Goal: Task Accomplishment & Management: Use online tool/utility

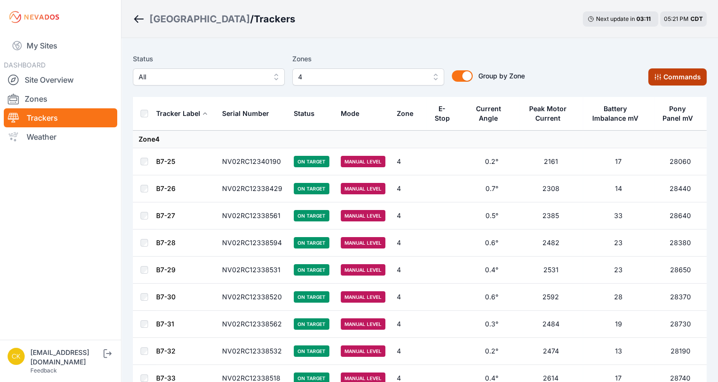
click at [673, 80] on button "Commands" at bounding box center [677, 76] width 58 height 17
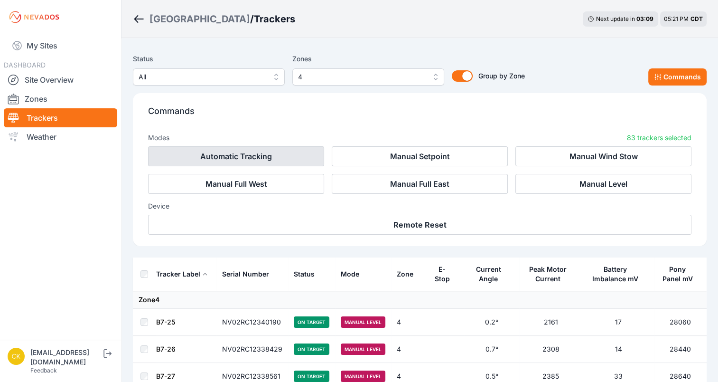
click at [256, 153] on button "Automatic Tracking" at bounding box center [236, 156] width 176 height 20
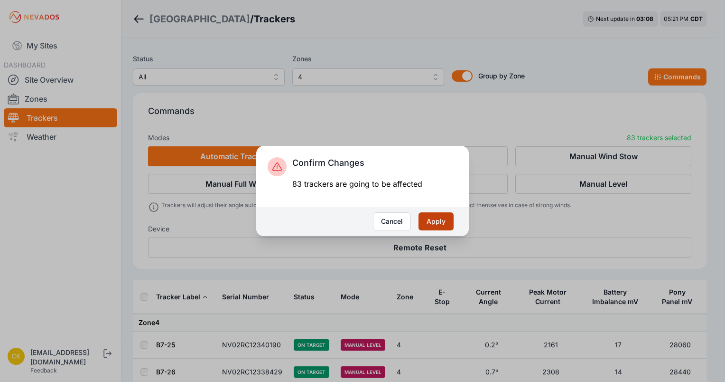
click at [435, 222] on button "Apply" at bounding box center [436, 221] width 35 height 18
